Goal: Find specific page/section: Find specific page/section

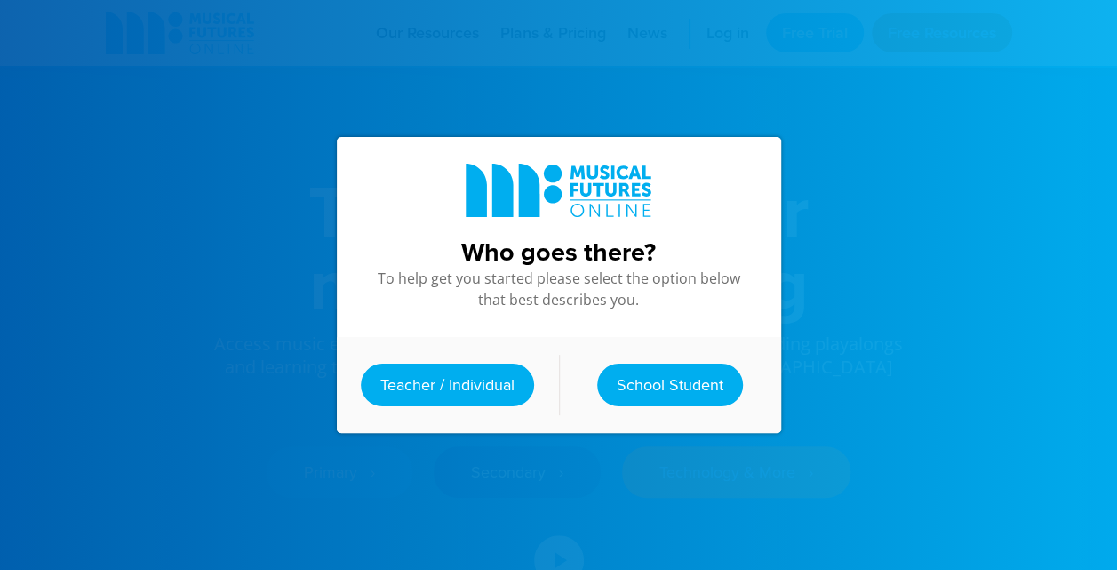
click at [489, 379] on link "Teacher / Individual" at bounding box center [447, 385] width 173 height 43
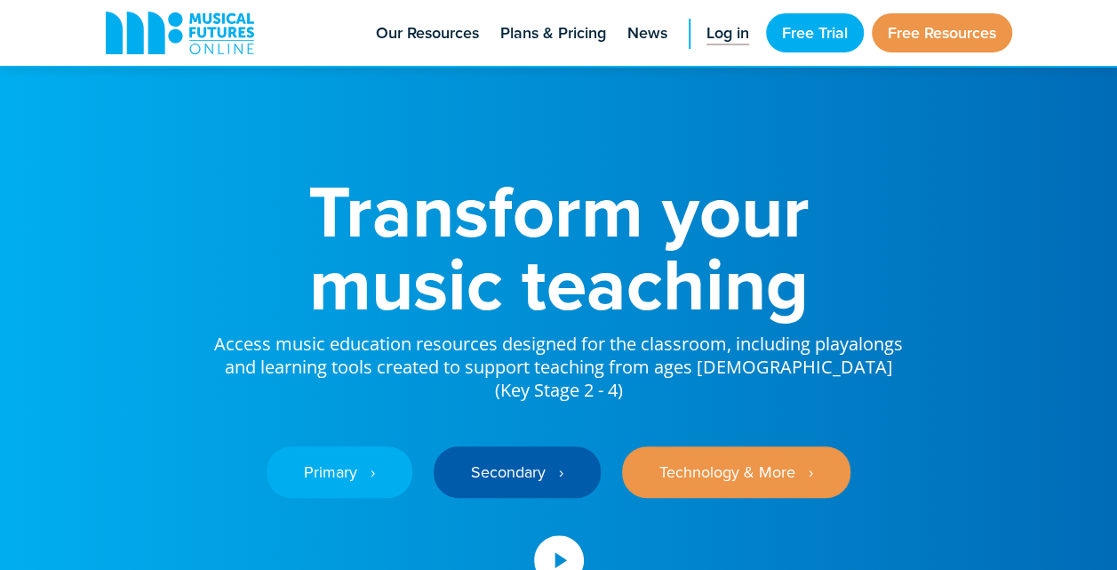
click at [733, 23] on span "Log in" at bounding box center [728, 33] width 43 height 24
click at [725, 48] on link "Log in" at bounding box center [728, 33] width 60 height 66
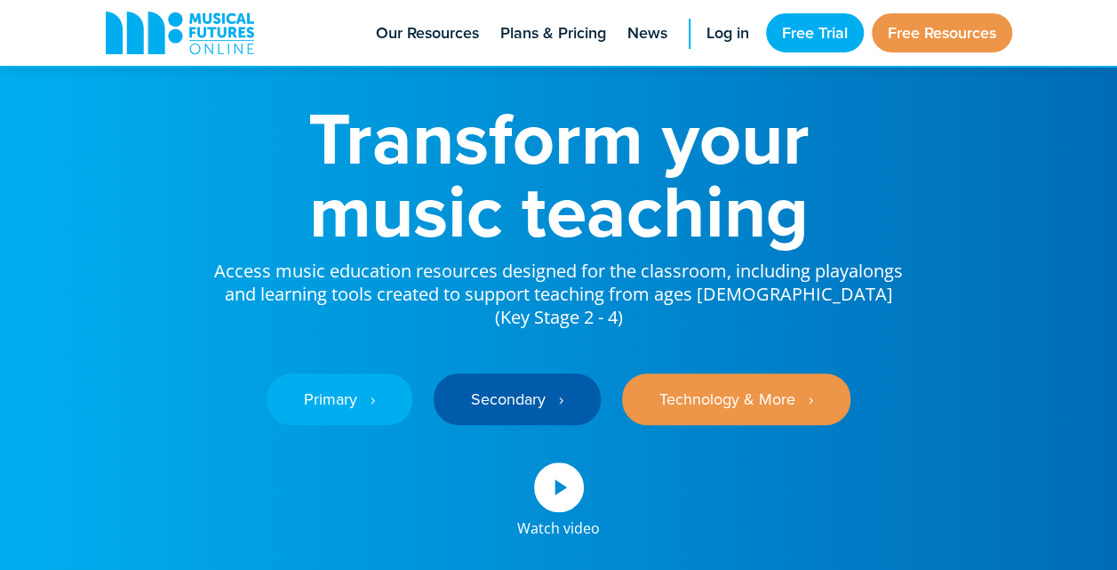
scroll to position [60, 0]
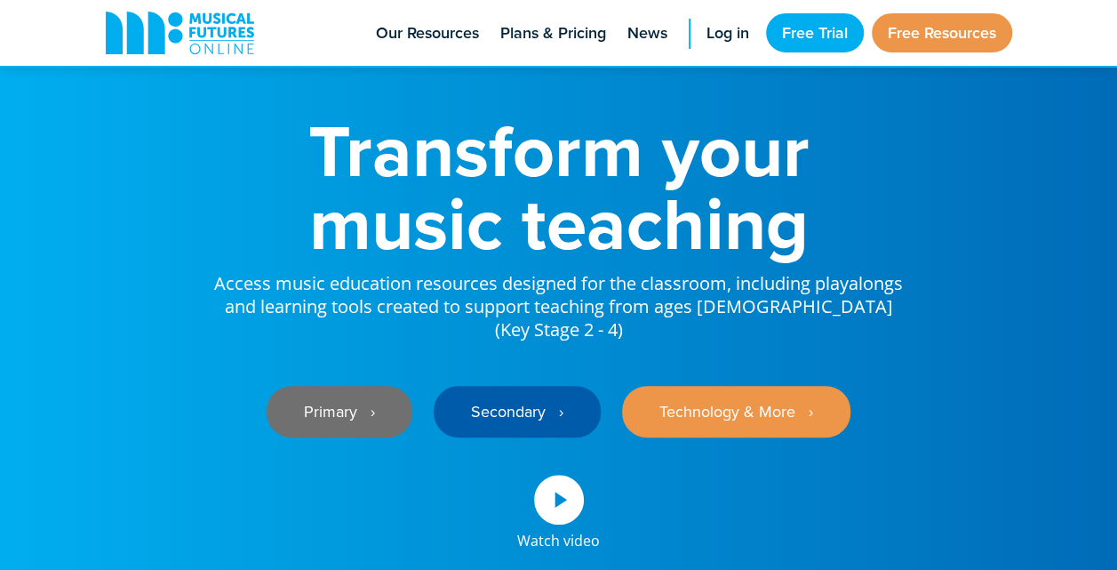
click at [325, 400] on link "Primary ‎‏‏‎ ‎ ›" at bounding box center [340, 412] width 146 height 52
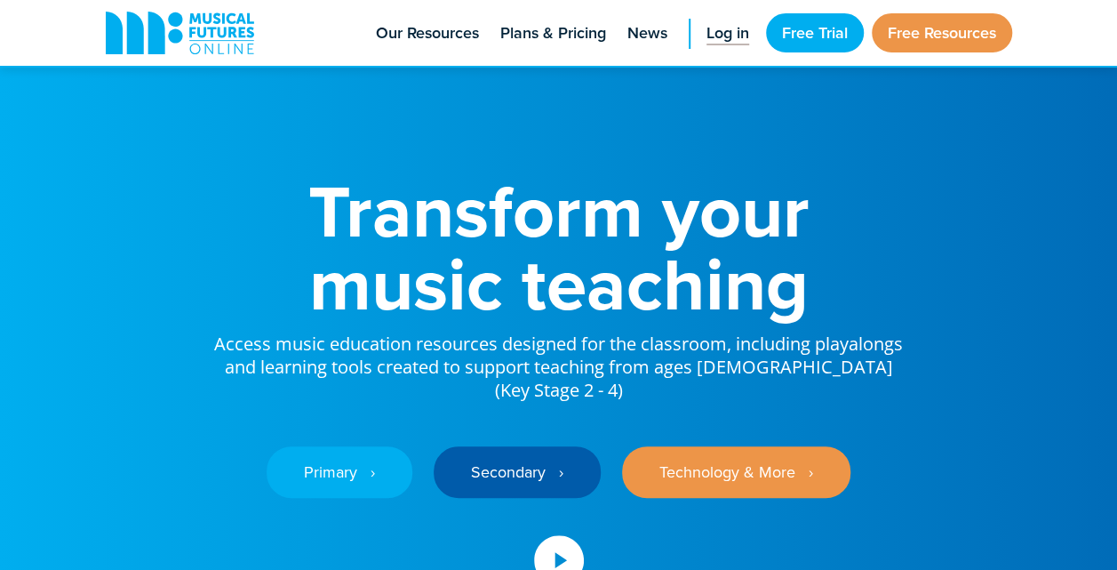
click at [711, 36] on span "Log in" at bounding box center [728, 33] width 43 height 24
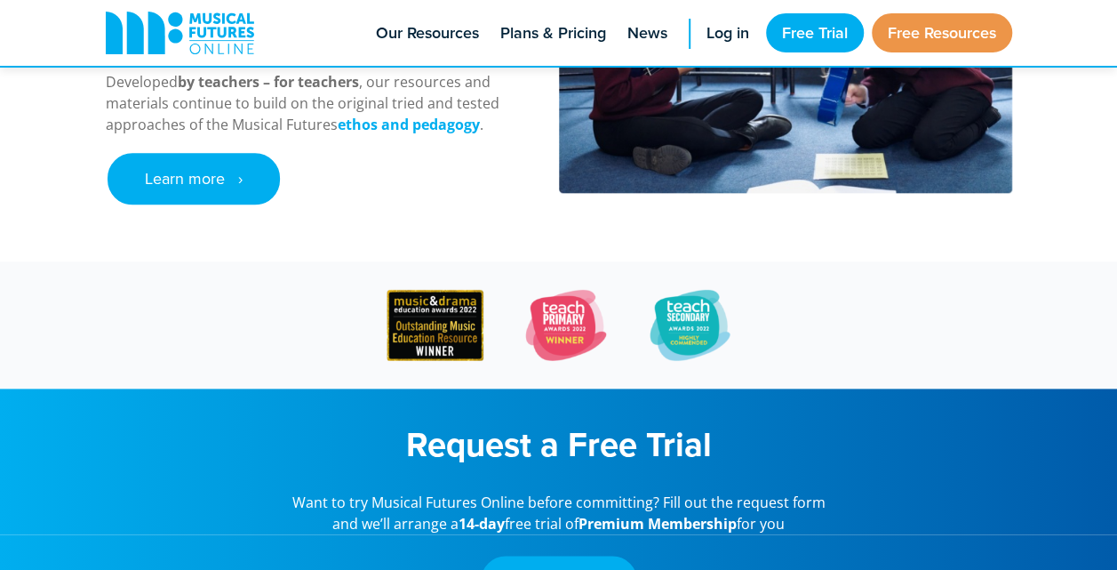
scroll to position [818, 0]
